Goal: Navigation & Orientation: Find specific page/section

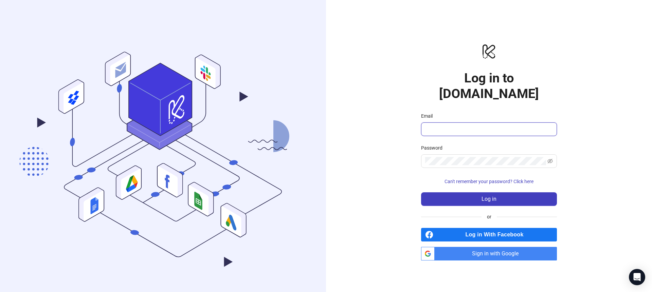
type input "**********"
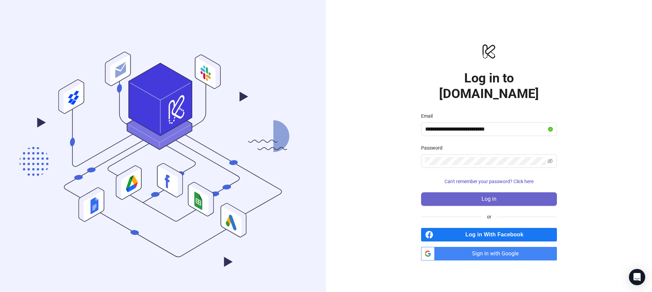
click at [486, 196] on span "Log in" at bounding box center [488, 199] width 15 height 6
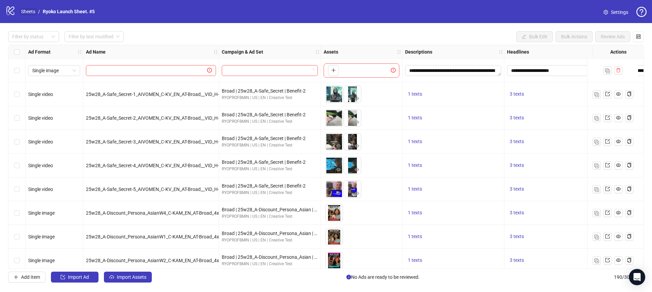
click at [23, 13] on link "Sheets" at bounding box center [28, 11] width 17 height 7
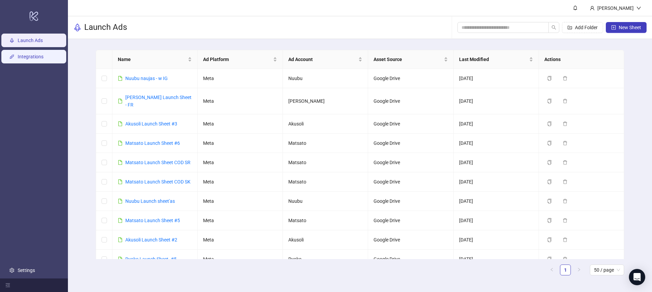
click at [22, 59] on link "Integrations" at bounding box center [31, 56] width 26 height 5
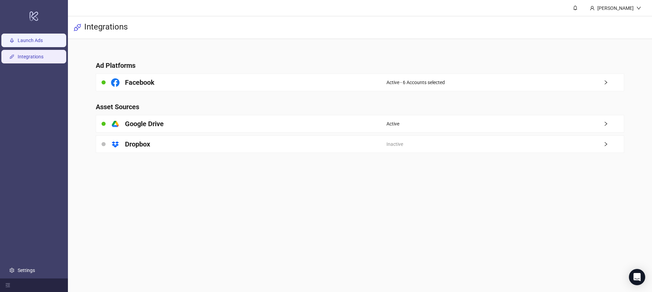
click at [35, 39] on link "Launch Ads" at bounding box center [30, 40] width 25 height 5
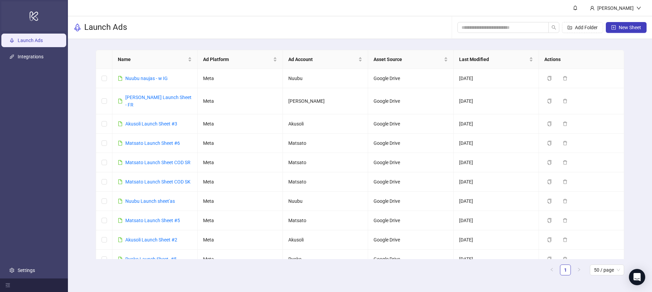
click at [43, 15] on div "logo/logo-mobile" at bounding box center [33, 16] width 65 height 30
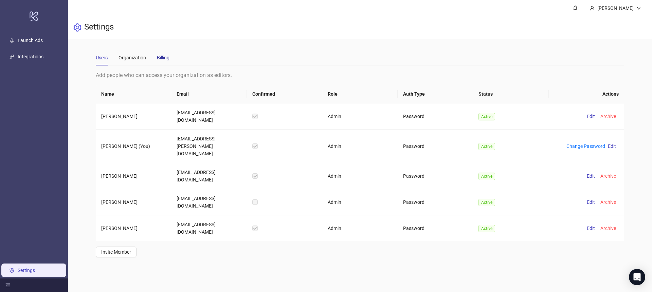
click at [163, 56] on div "Billing" at bounding box center [163, 57] width 13 height 7
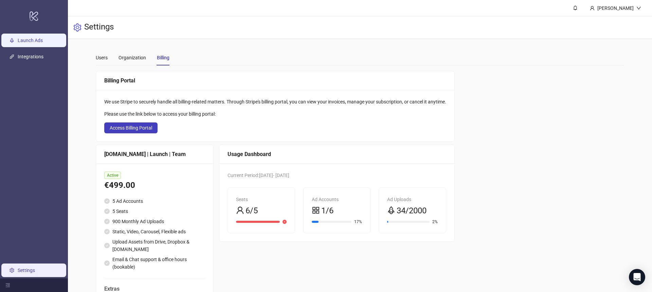
click at [27, 39] on link "Launch Ads" at bounding box center [30, 40] width 25 height 5
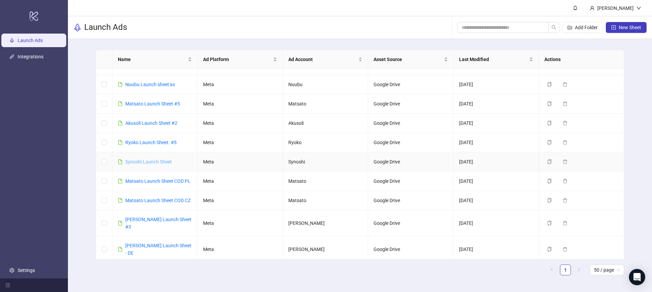
scroll to position [115, 0]
click at [149, 161] on link "Synoshi Launch Sheet" at bounding box center [148, 163] width 47 height 5
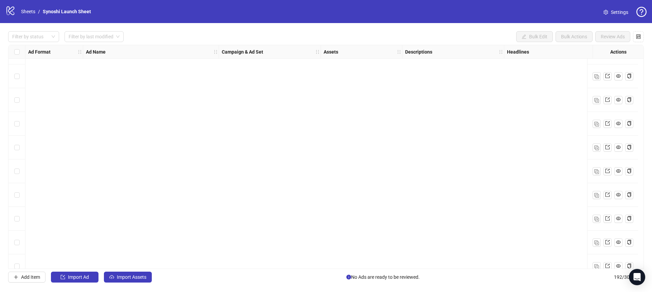
scroll to position [4355, 0]
